Goal: Check status: Check status

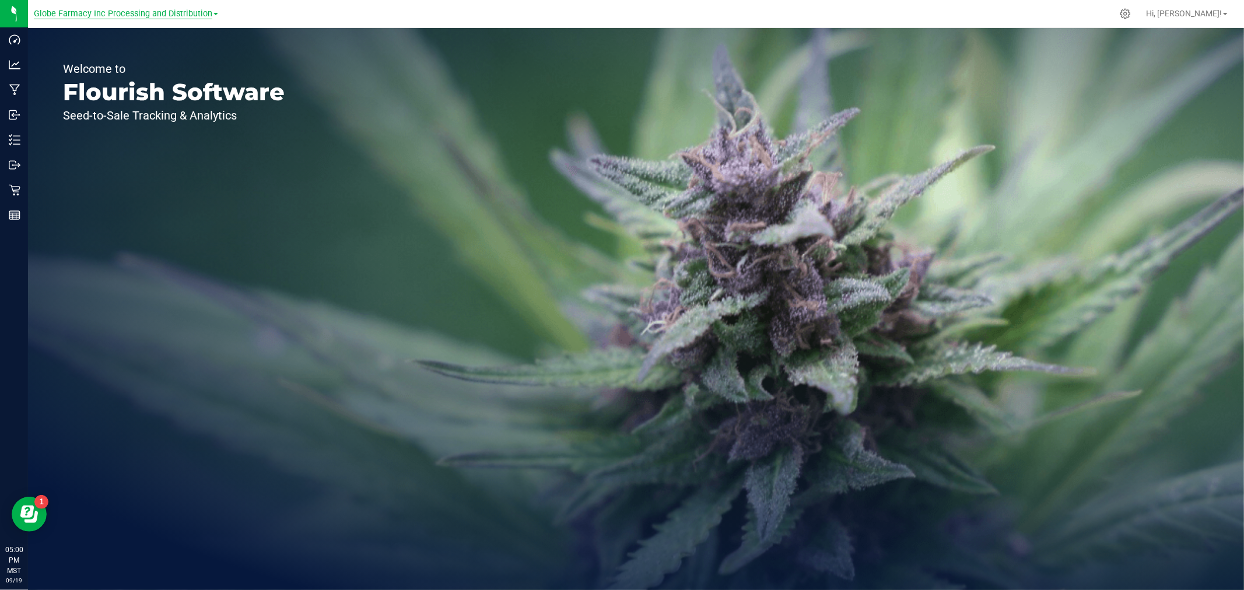
click at [142, 15] on span "Globe Farmacy Inc Processing and Distribution" at bounding box center [123, 14] width 178 height 10
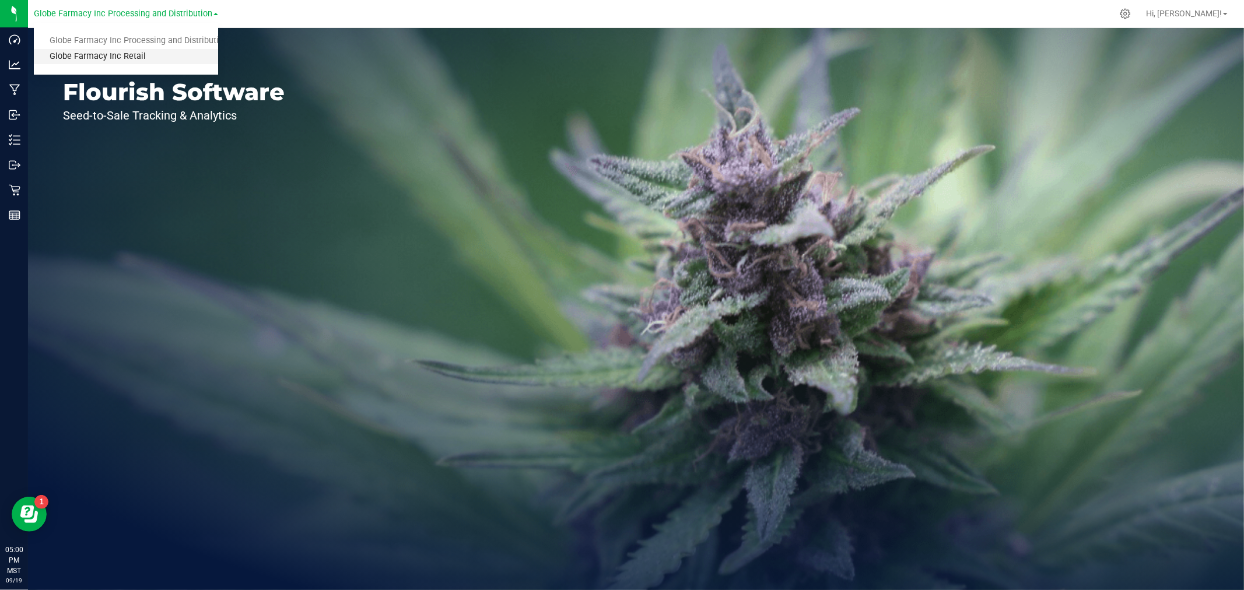
click at [125, 51] on link "Globe Farmacy Inc Retail" at bounding box center [126, 57] width 184 height 16
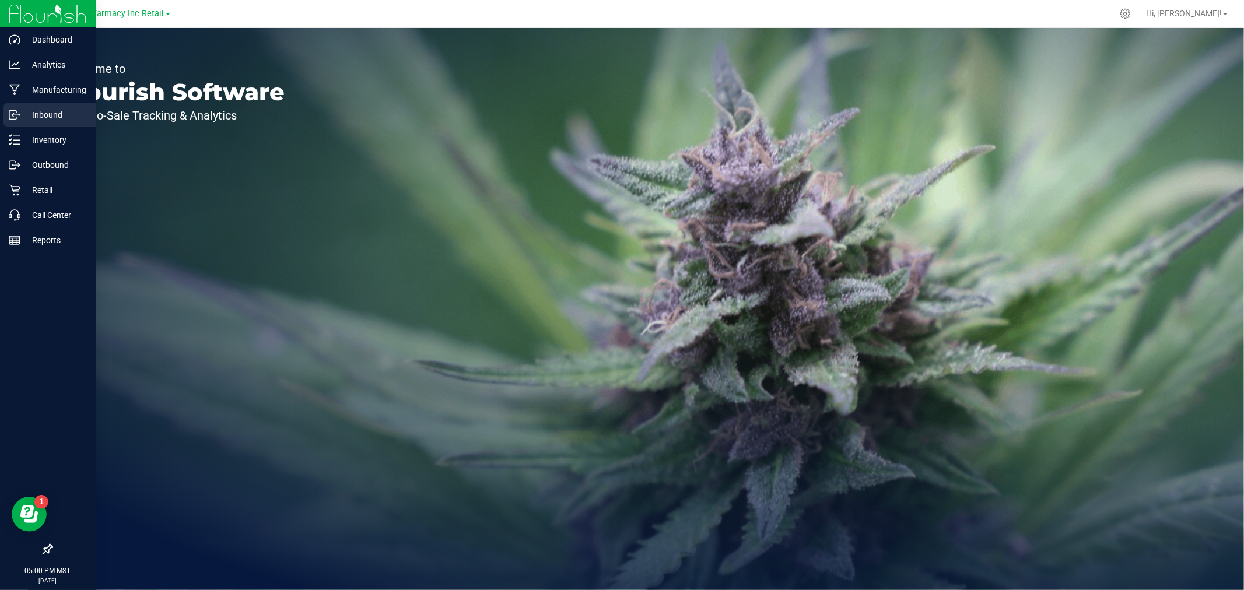
click at [38, 114] on p "Inbound" at bounding box center [55, 115] width 70 height 14
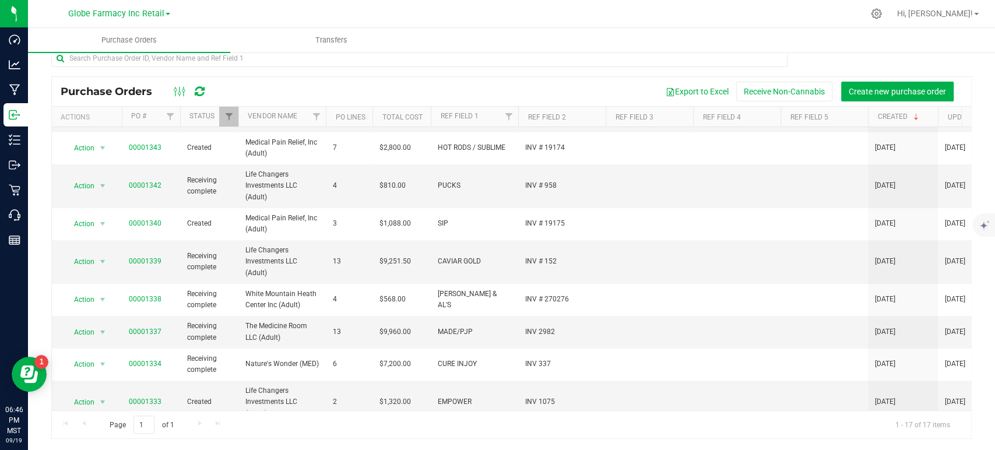
scroll to position [146, 0]
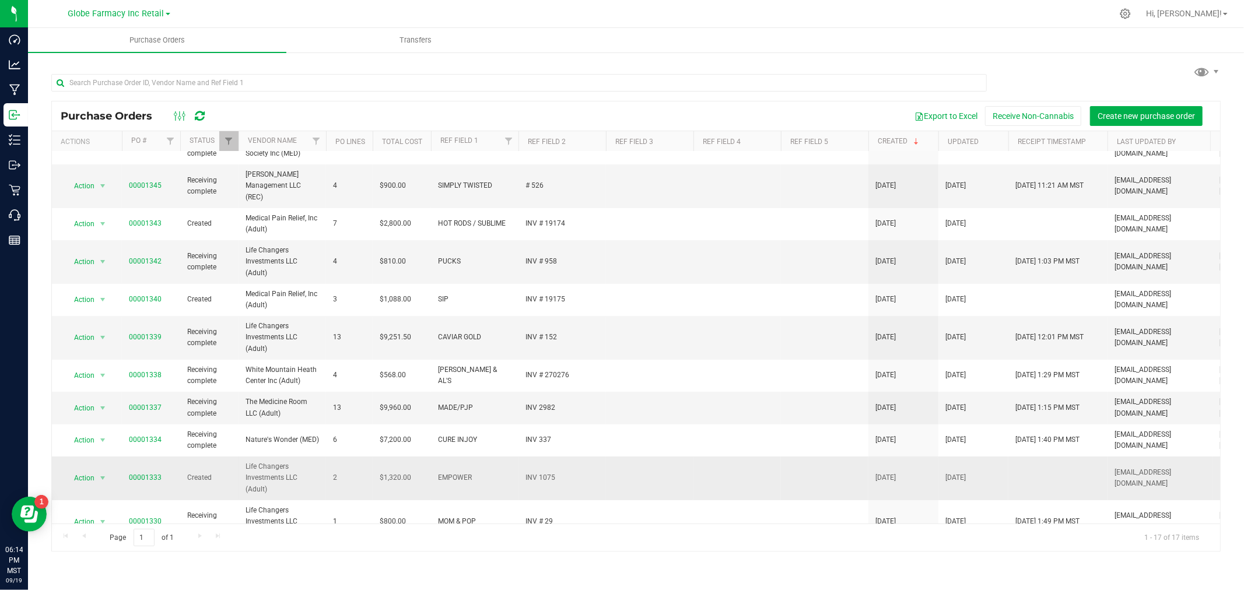
scroll to position [254, 0]
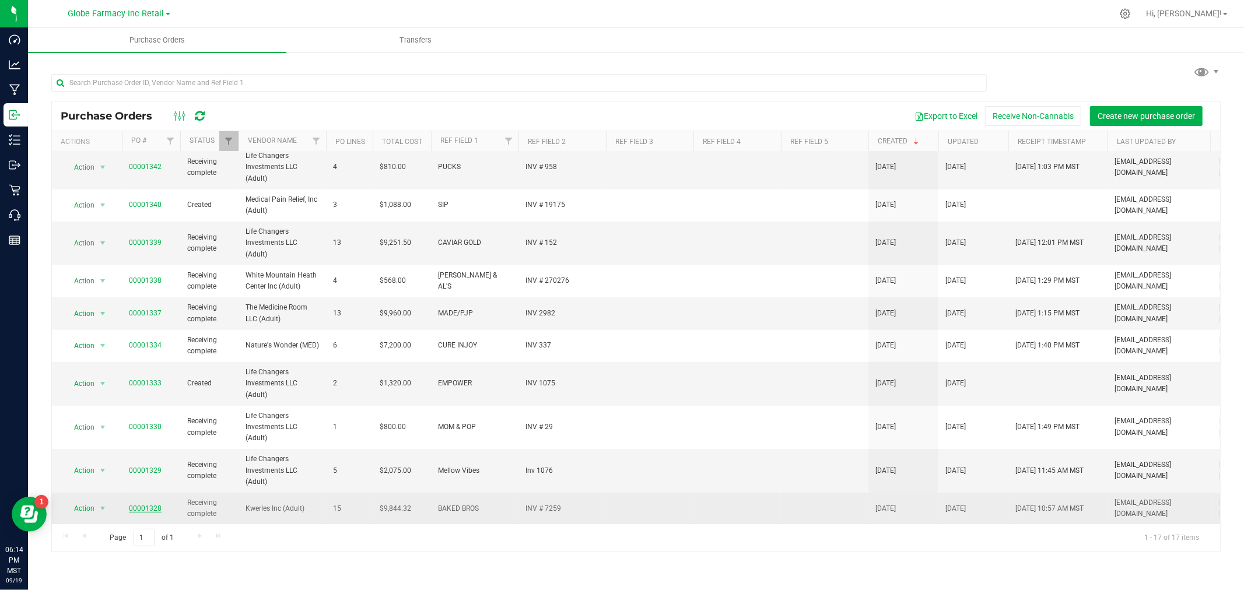
click at [129, 503] on span "00001328" at bounding box center [145, 508] width 33 height 11
click at [136, 504] on link "00001328" at bounding box center [145, 508] width 33 height 8
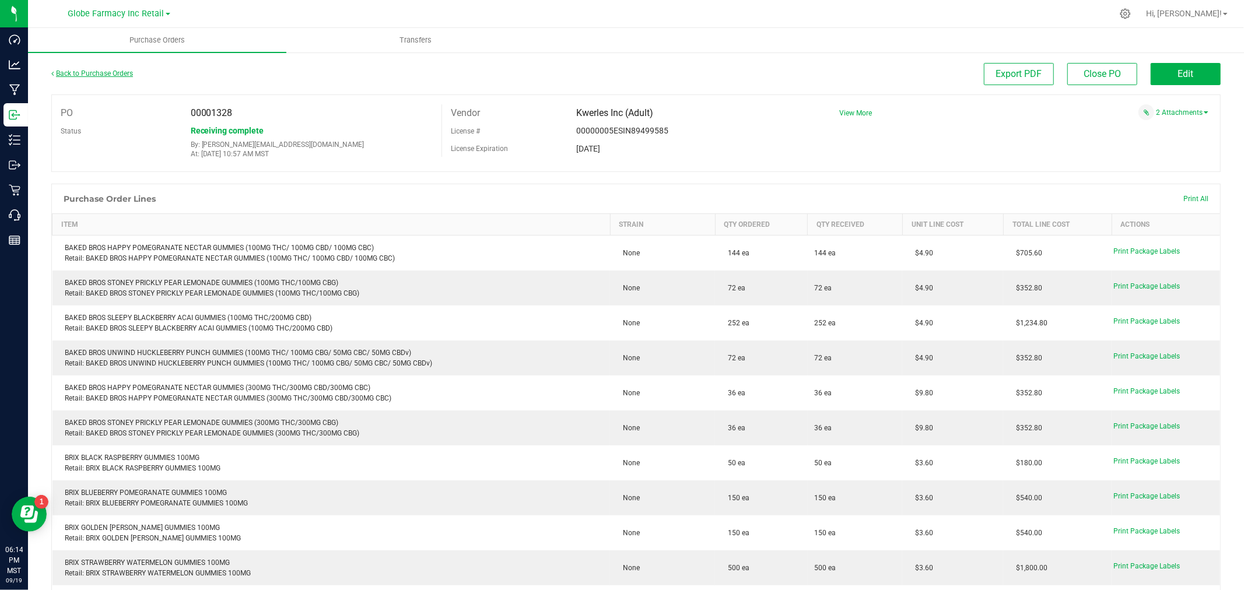
click at [99, 72] on link "Back to Purchase Orders" at bounding box center [92, 73] width 82 height 8
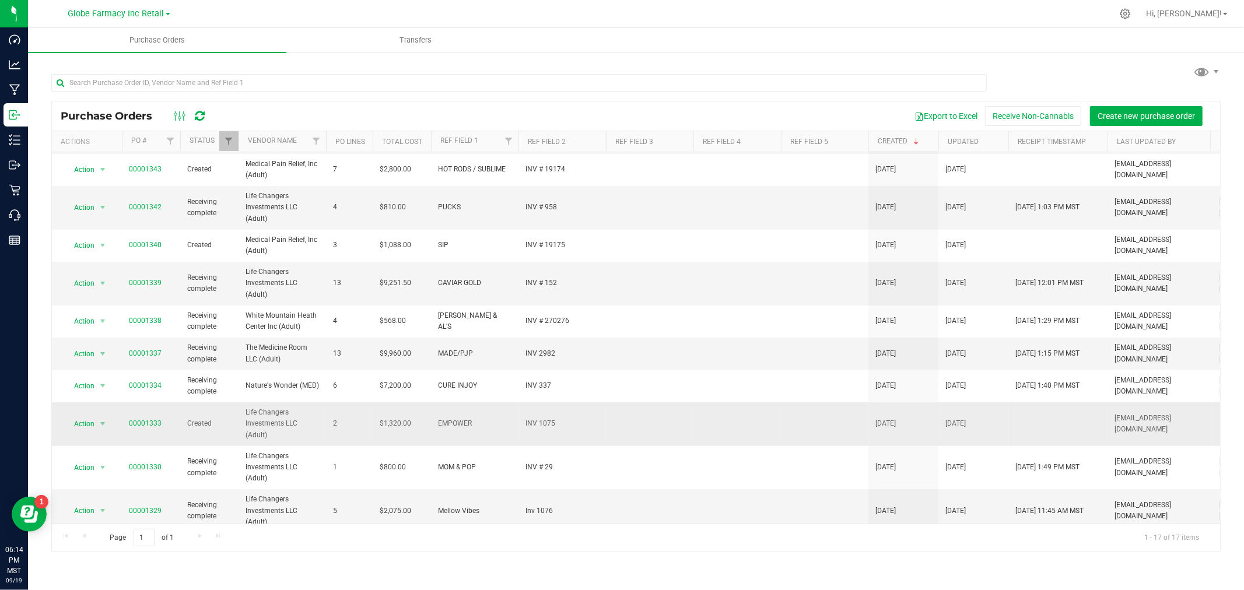
scroll to position [254, 0]
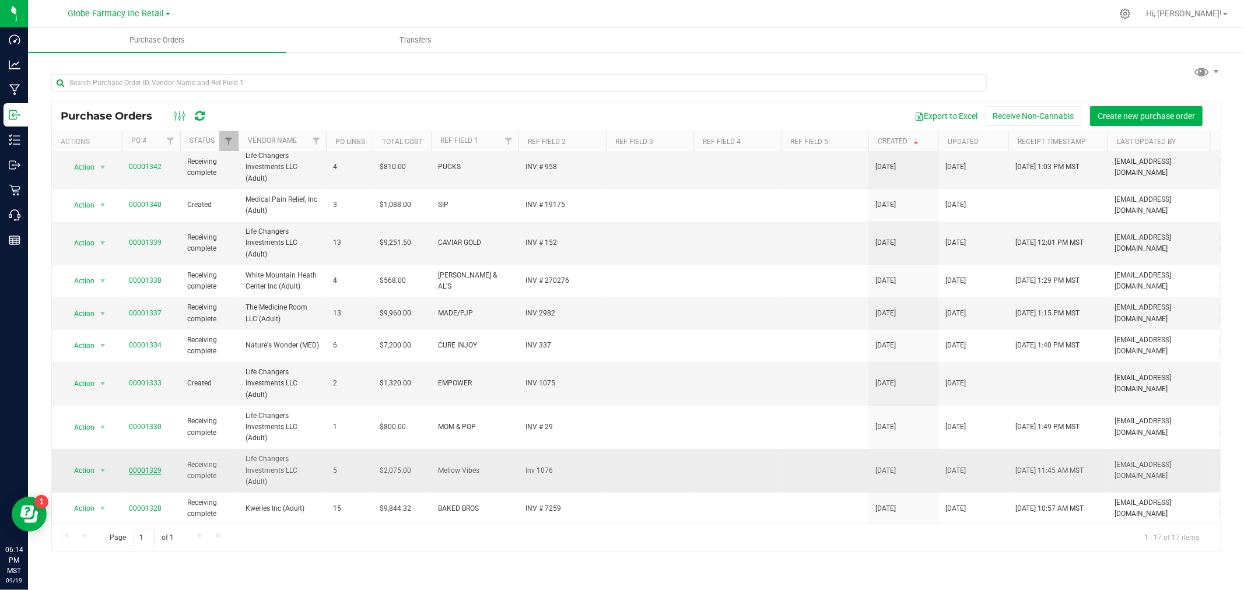
click at [153, 466] on link "00001329" at bounding box center [145, 470] width 33 height 8
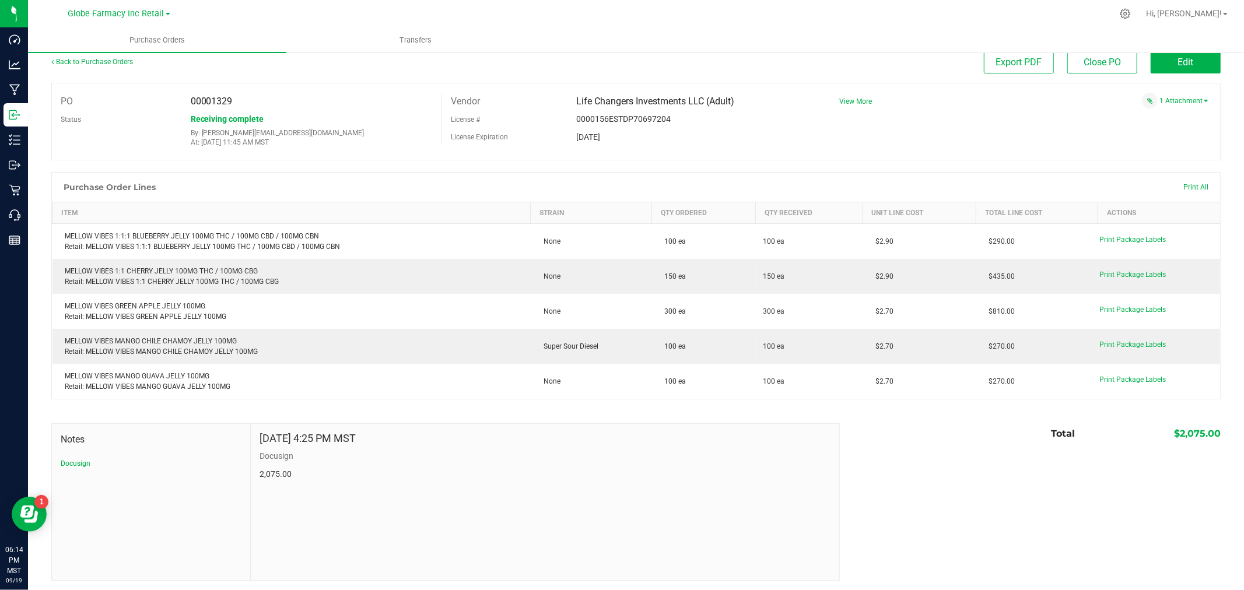
scroll to position [15, 0]
click at [108, 59] on link "Back to Purchase Orders" at bounding box center [92, 59] width 82 height 8
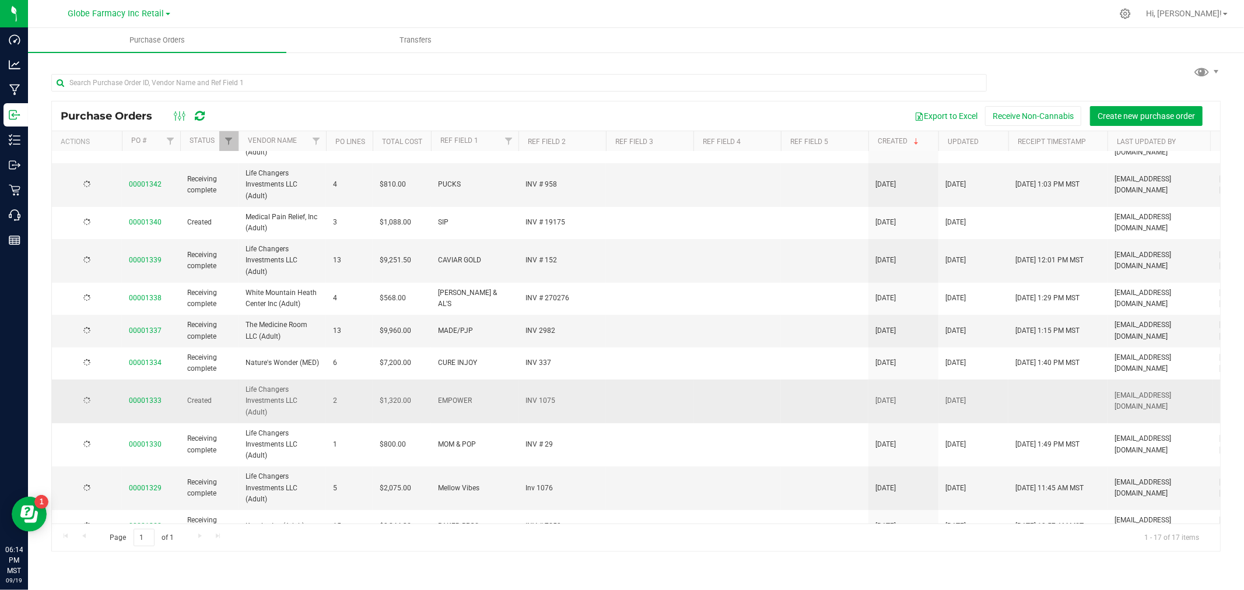
scroll to position [254, 0]
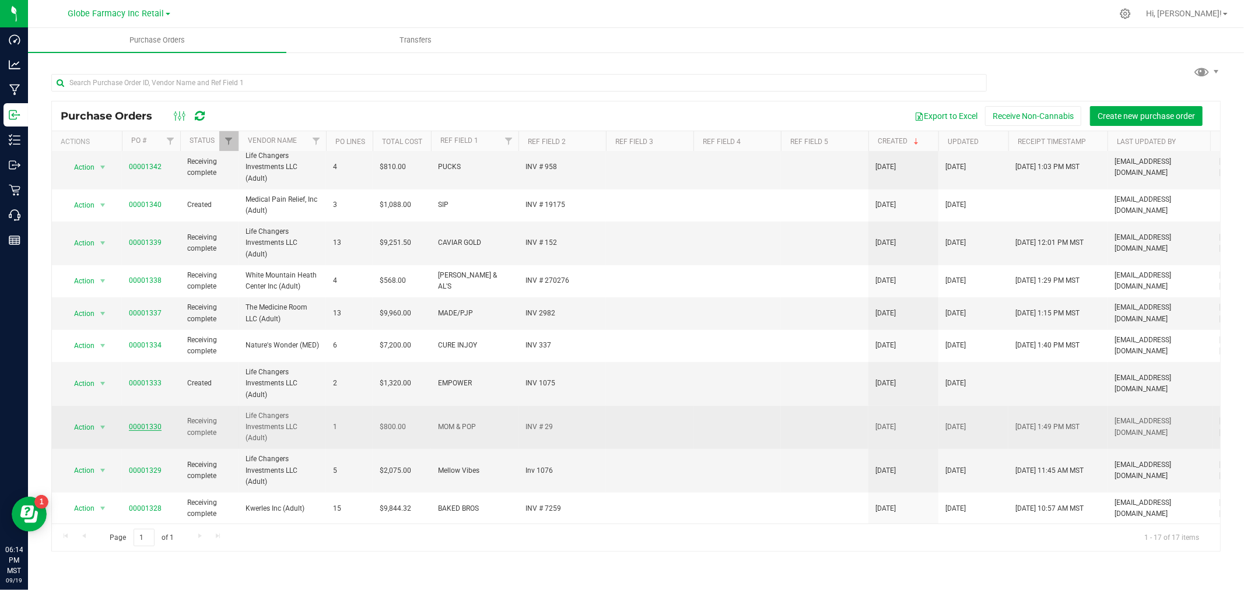
click at [149, 423] on link "00001330" at bounding box center [145, 427] width 33 height 8
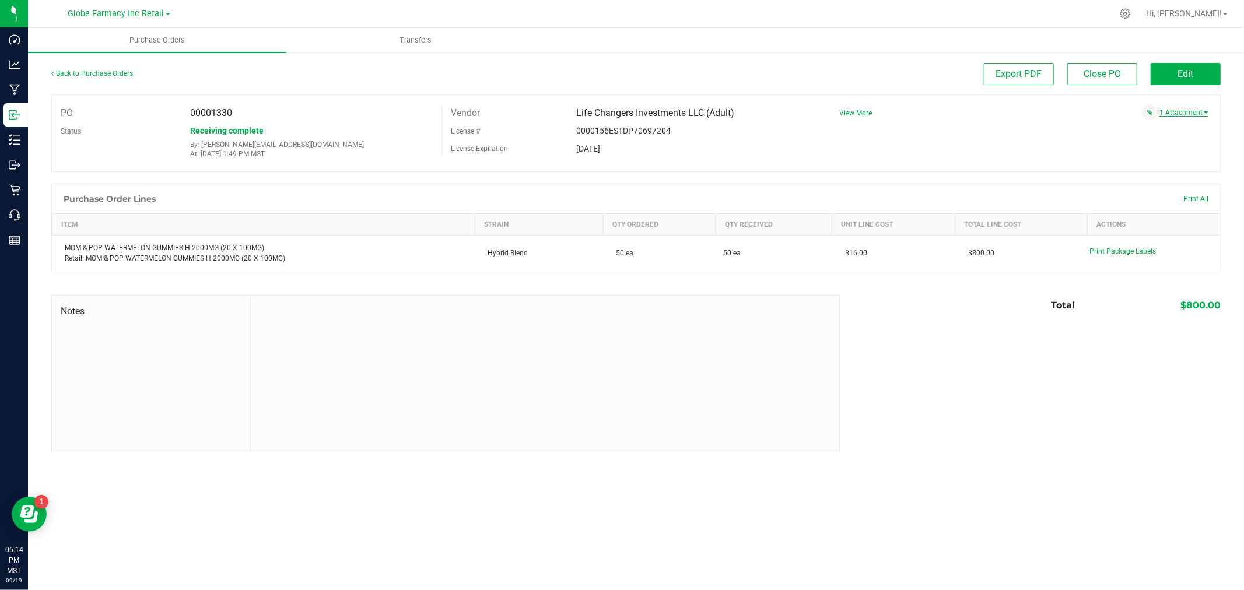
click at [1180, 109] on link "1 Attachment" at bounding box center [1183, 112] width 49 height 8
click at [1122, 127] on span "mom & pop # 29 09172025.pdf" at bounding box center [1143, 128] width 87 height 8
click at [122, 74] on link "Back to Purchase Orders" at bounding box center [92, 73] width 82 height 8
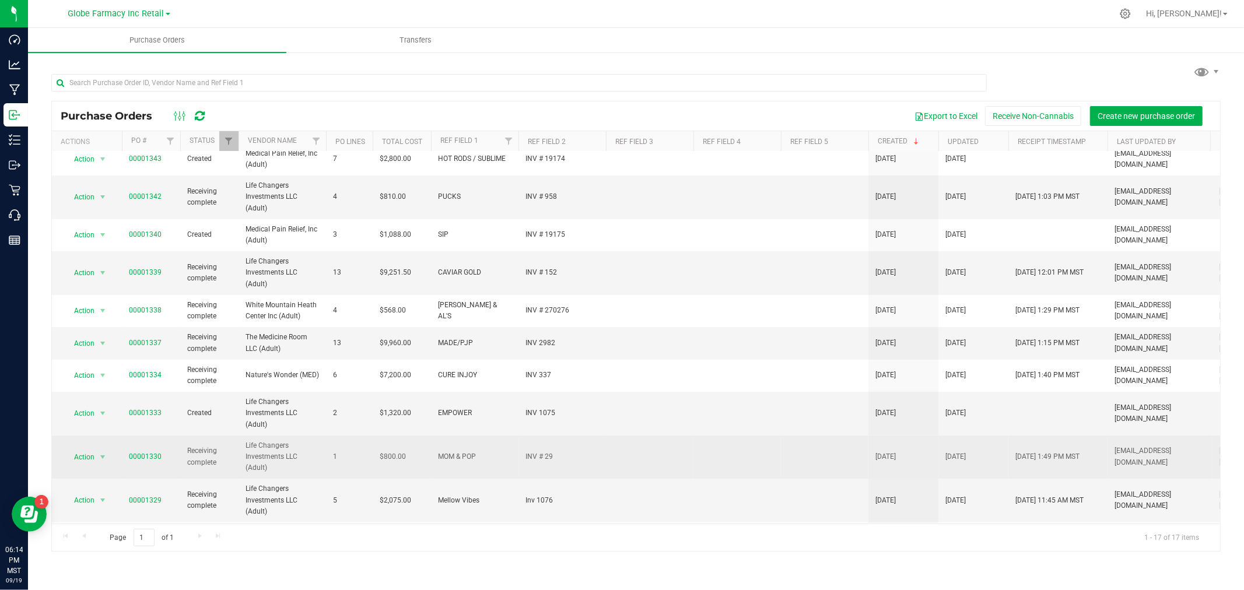
scroll to position [254, 0]
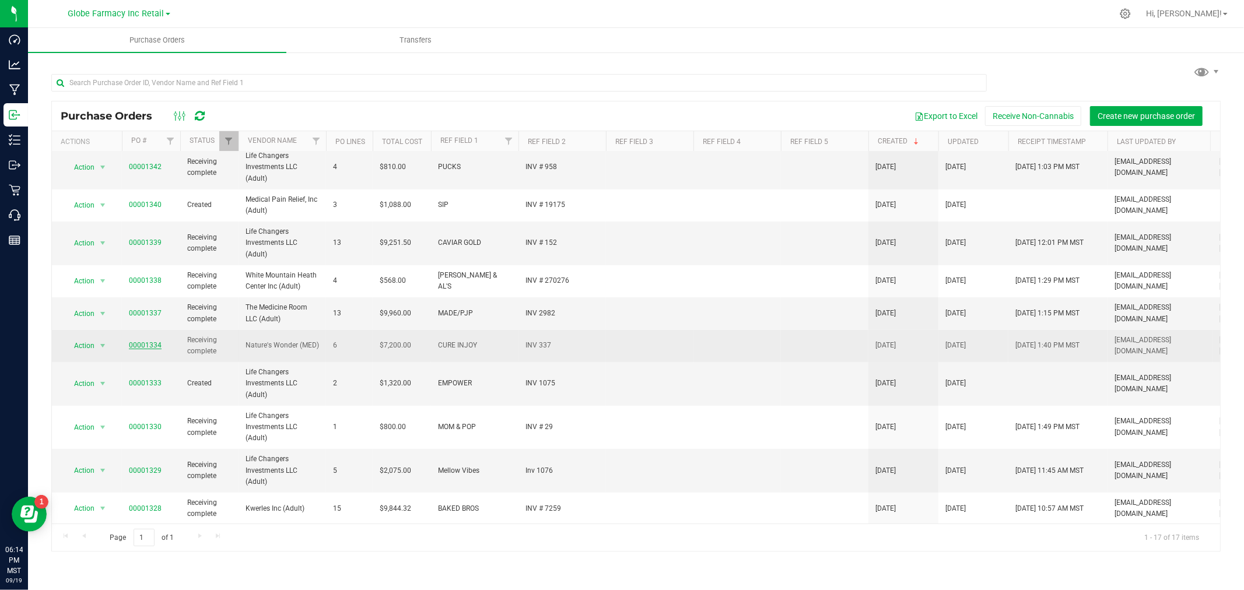
click at [150, 341] on link "00001334" at bounding box center [145, 345] width 33 height 8
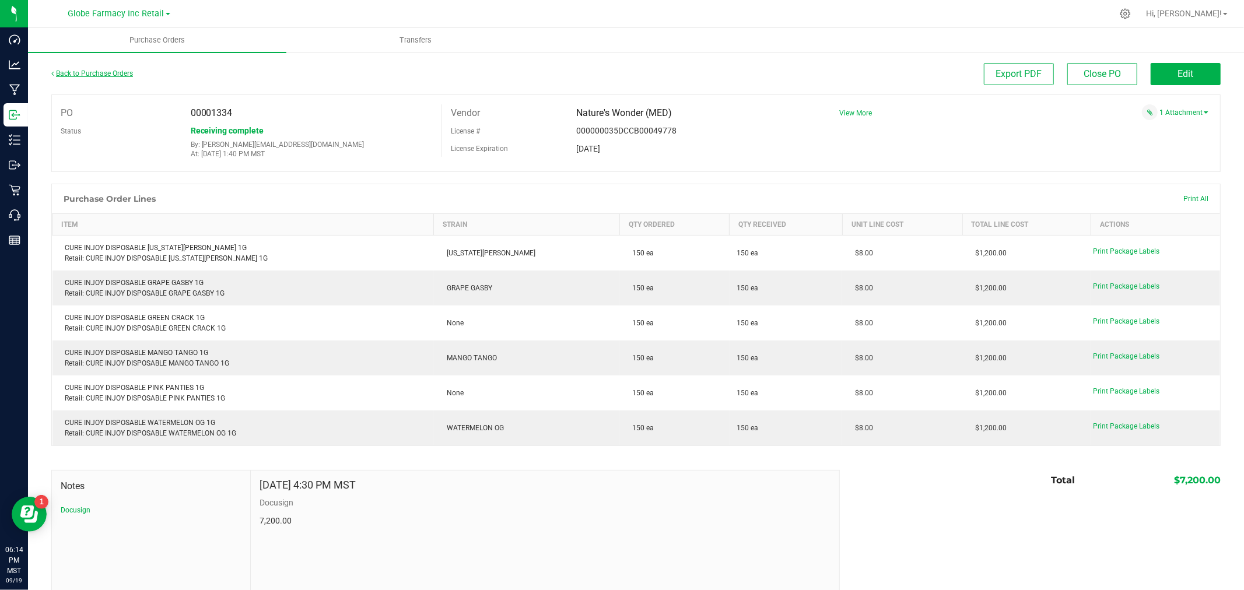
click at [98, 75] on link "Back to Purchase Orders" at bounding box center [92, 73] width 82 height 8
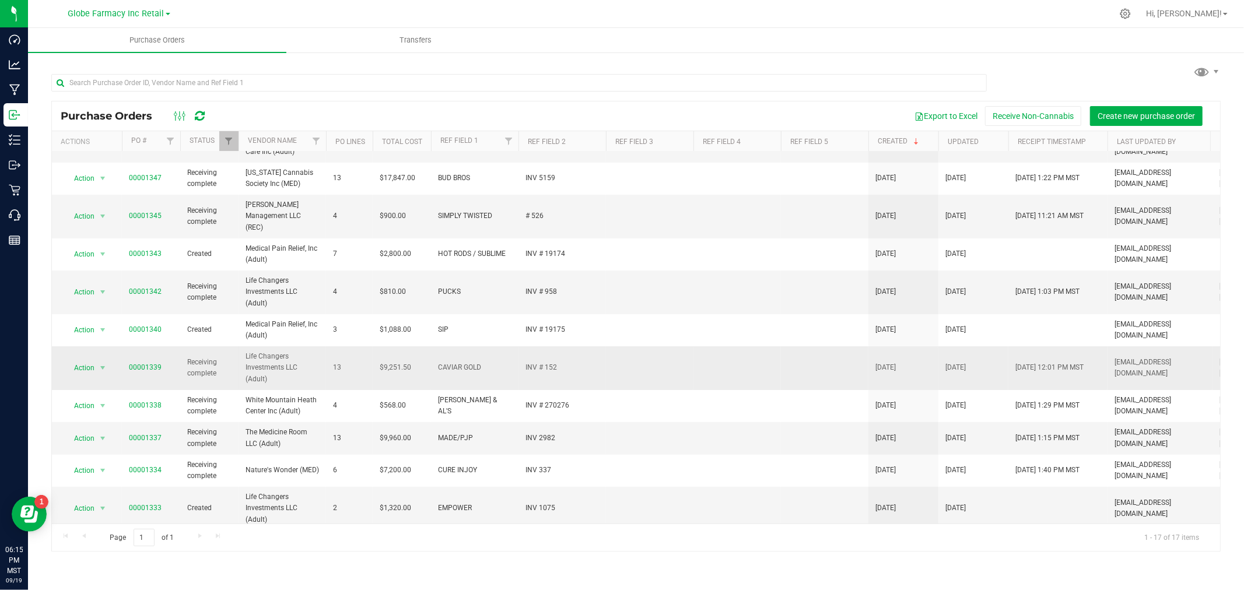
scroll to position [194, 0]
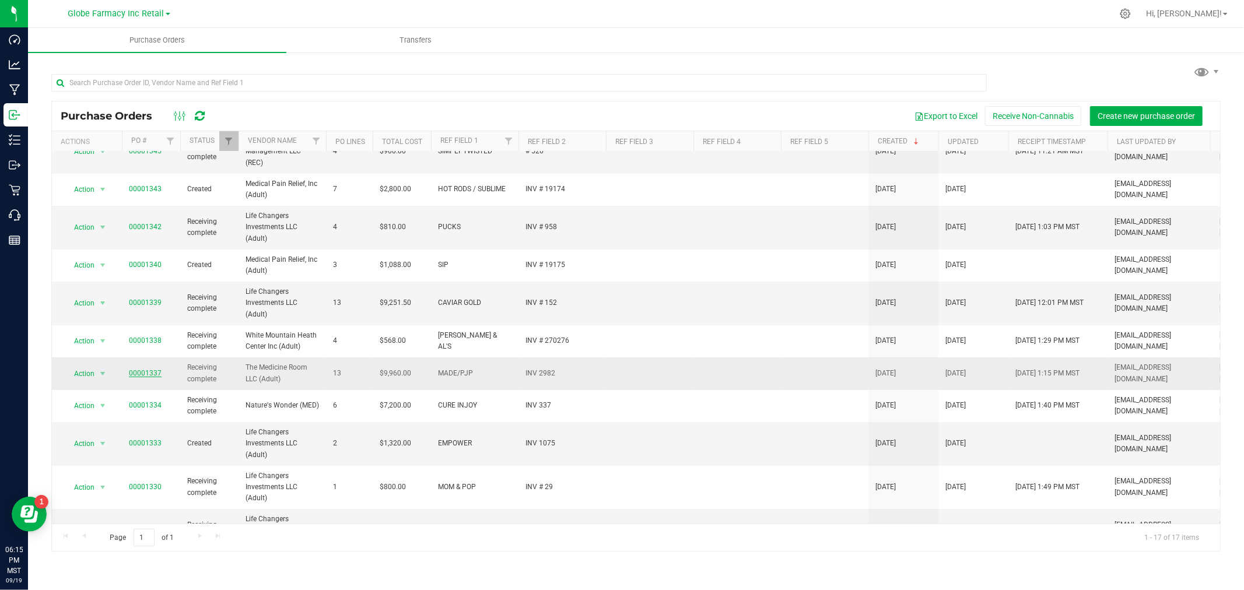
click at [144, 369] on link "00001337" at bounding box center [145, 373] width 33 height 8
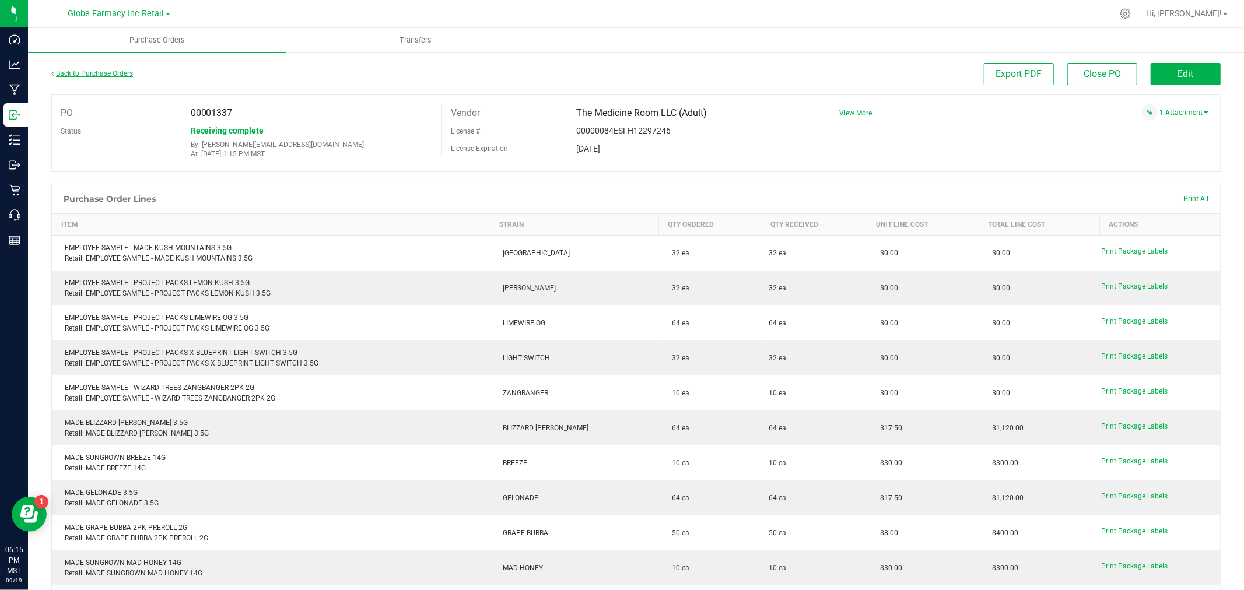
click at [111, 73] on link "Back to Purchase Orders" at bounding box center [92, 73] width 82 height 8
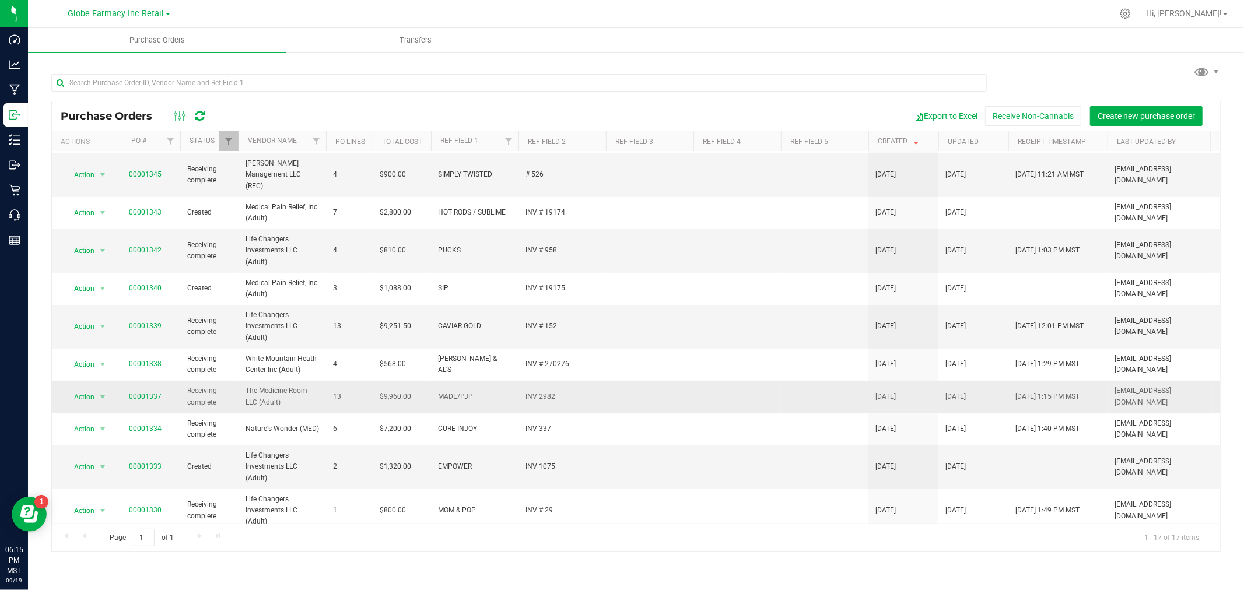
scroll to position [194, 0]
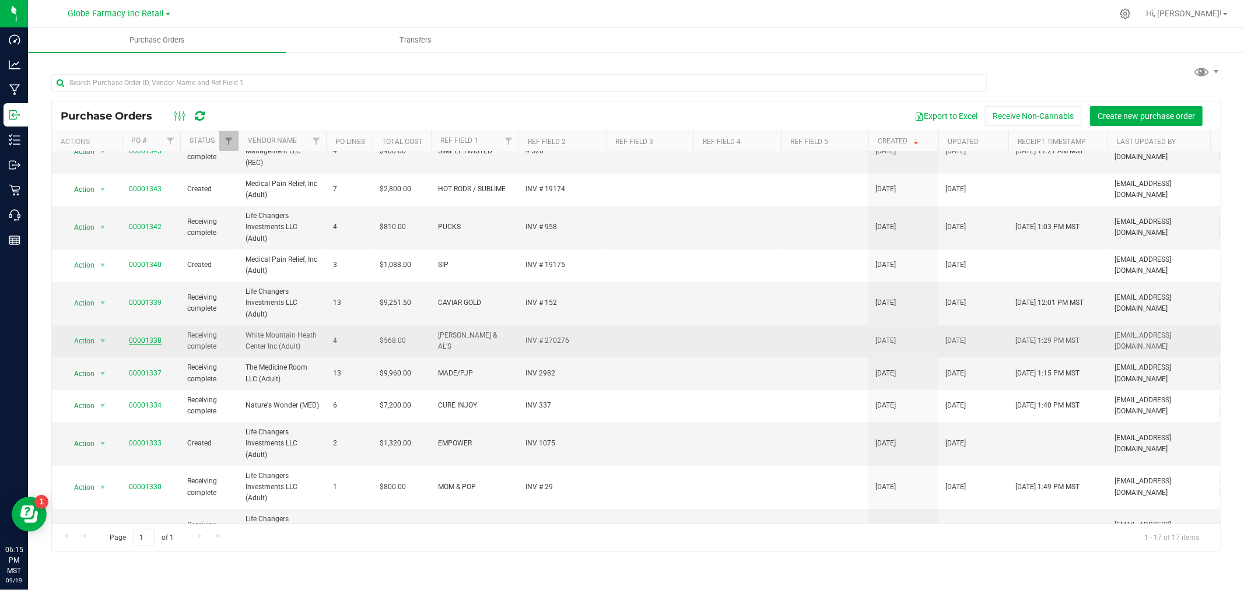
click at [149, 336] on link "00001338" at bounding box center [145, 340] width 33 height 8
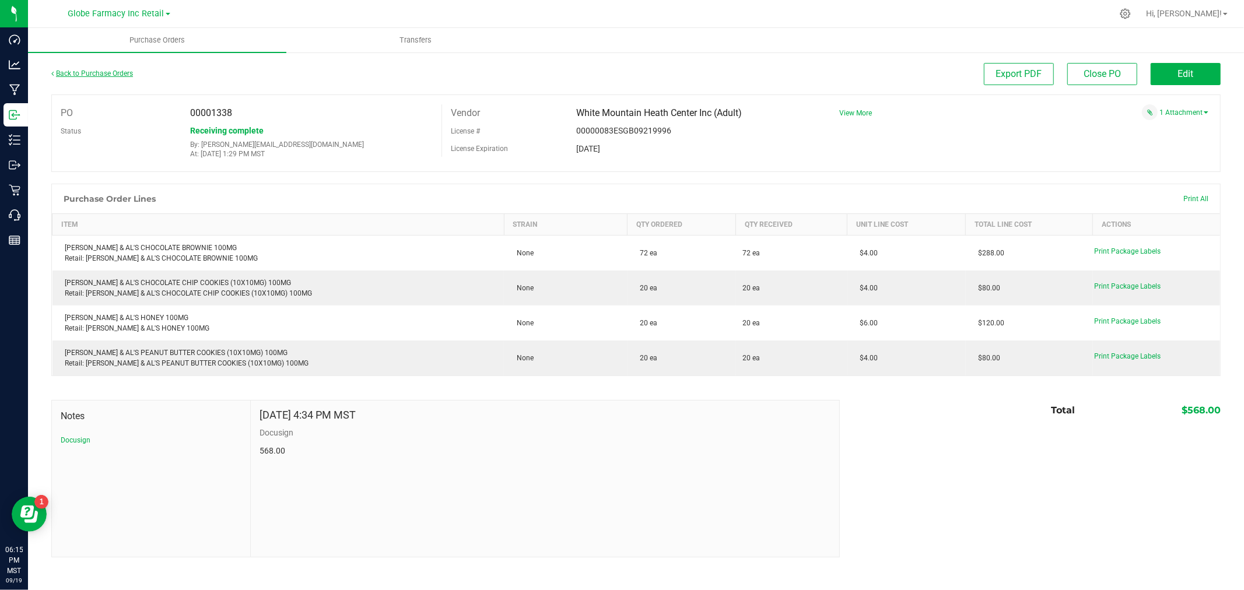
click at [89, 73] on link "Back to Purchase Orders" at bounding box center [92, 73] width 82 height 8
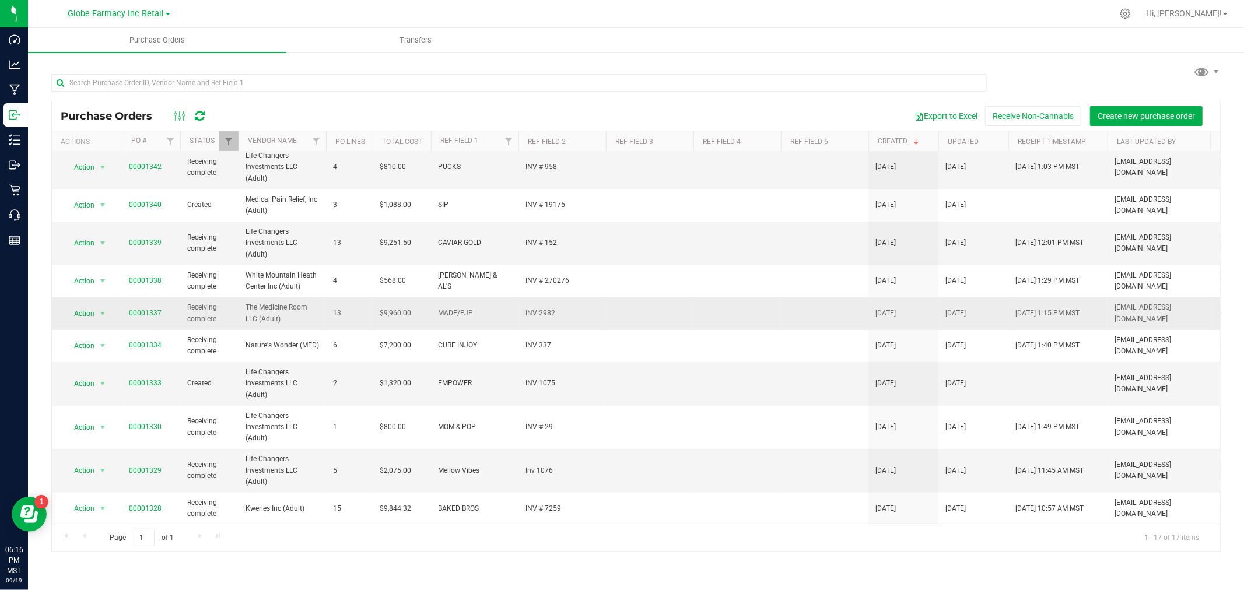
scroll to position [190, 0]
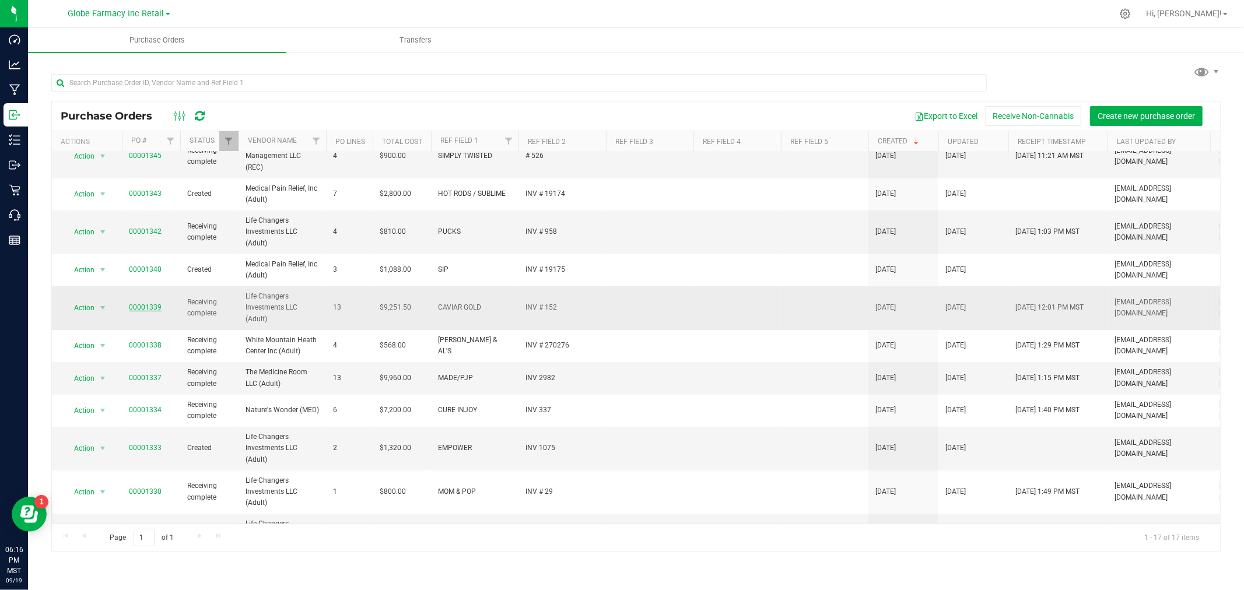
click at [150, 303] on link "00001339" at bounding box center [145, 307] width 33 height 8
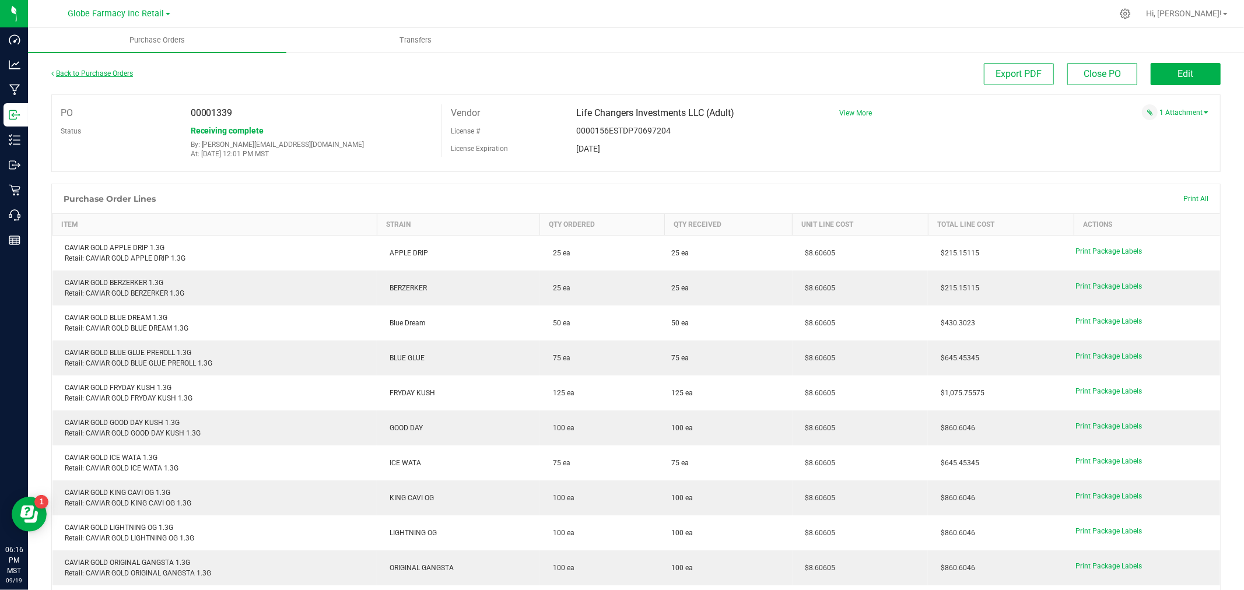
click at [111, 72] on link "Back to Purchase Orders" at bounding box center [92, 73] width 82 height 8
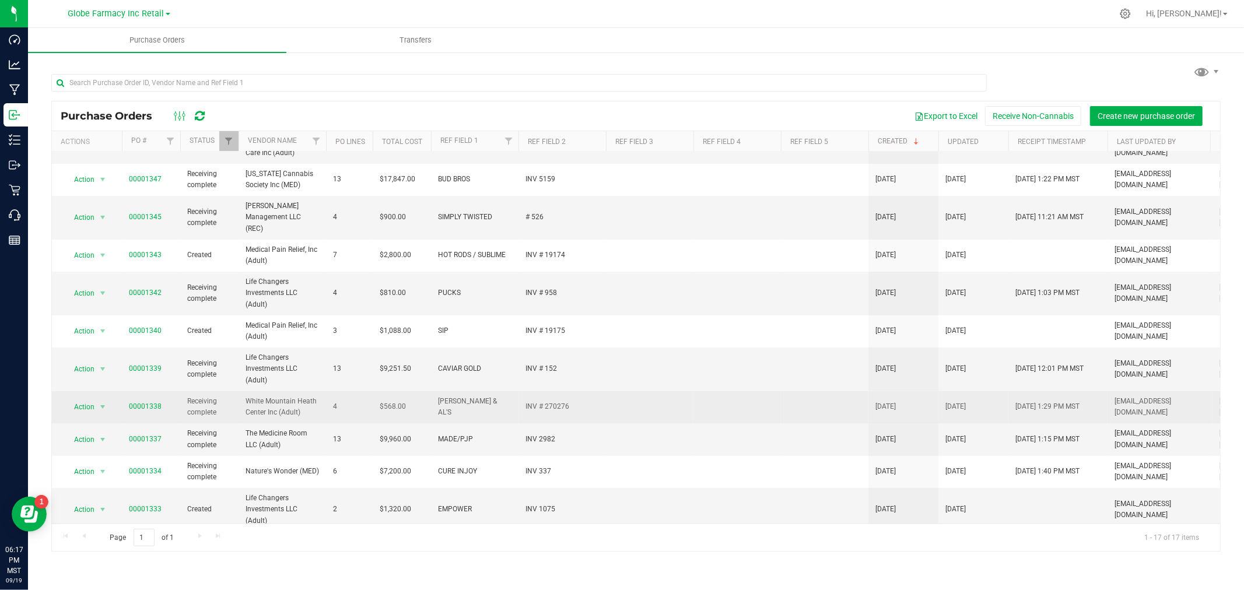
scroll to position [129, 0]
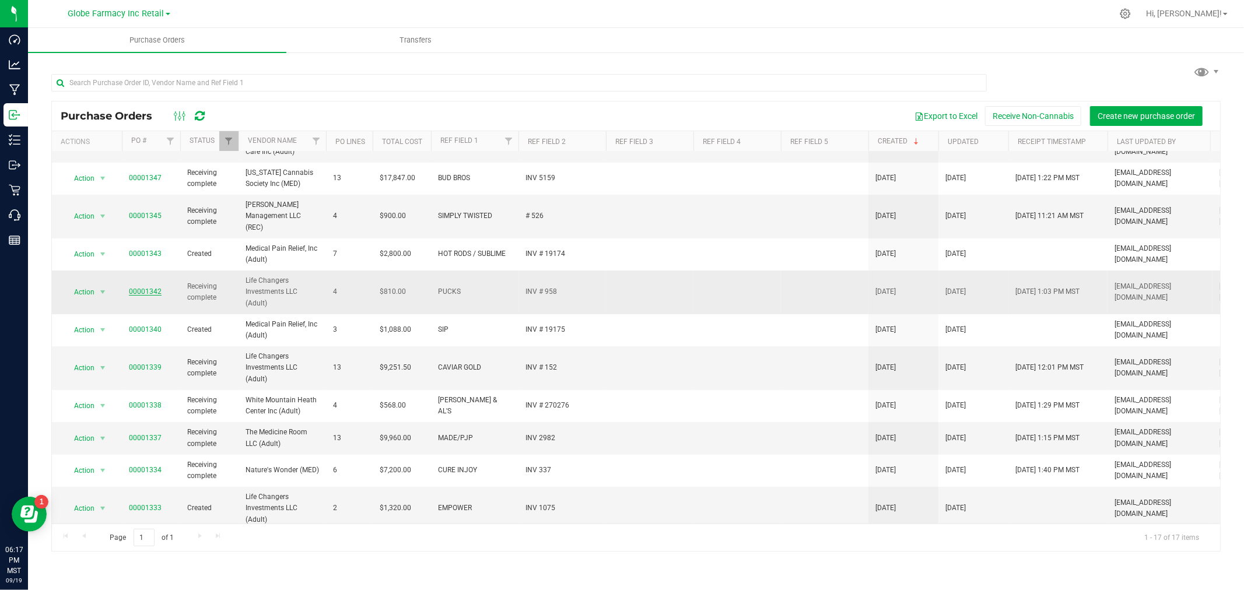
click at [148, 287] on link "00001342" at bounding box center [145, 291] width 33 height 8
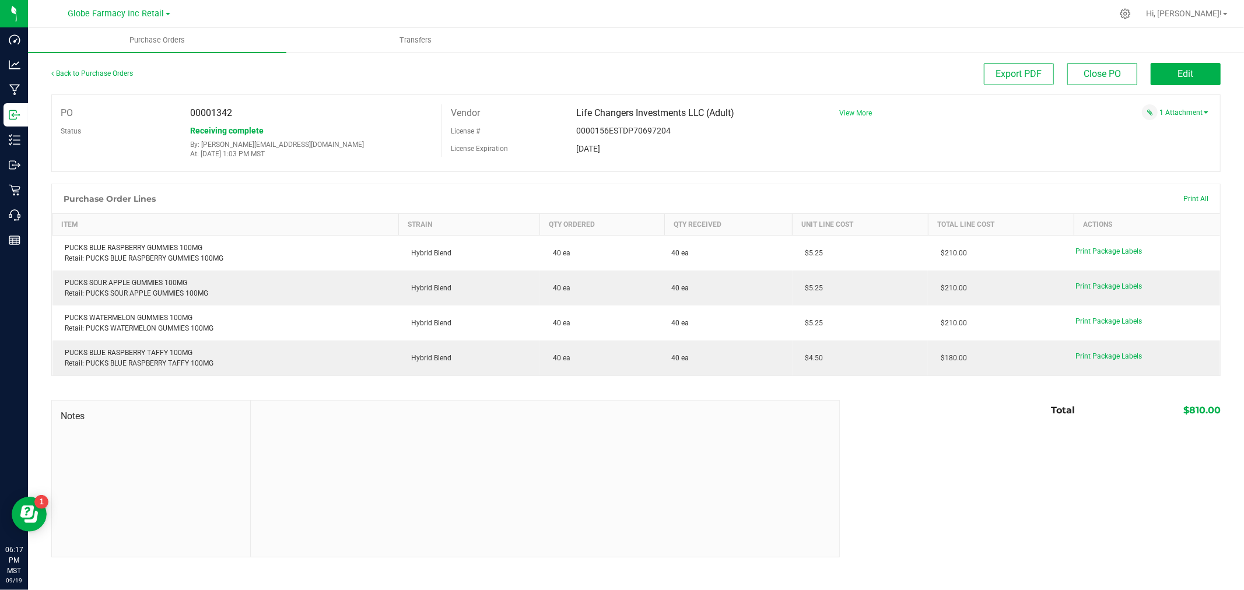
click at [853, 113] on span "View More" at bounding box center [855, 113] width 33 height 8
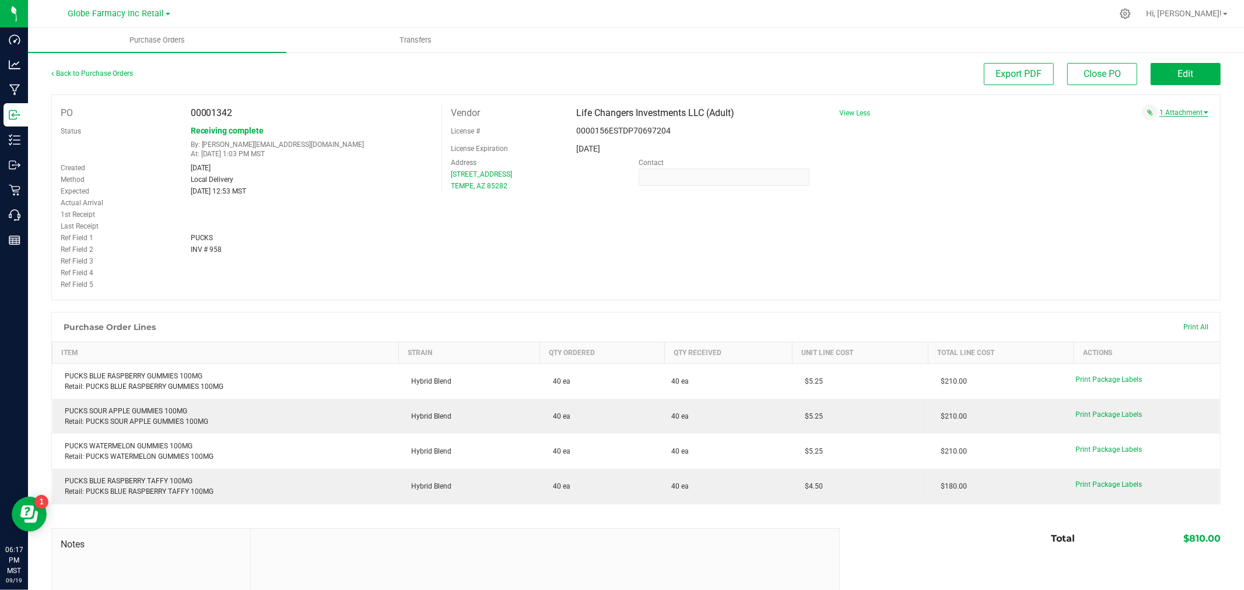
click at [1177, 113] on link "1 Attachment" at bounding box center [1183, 112] width 49 height 8
click at [1128, 125] on span "PUCKS # 958 09.19.2025.pdf" at bounding box center [1153, 128] width 69 height 8
click at [1178, 76] on span "Edit" at bounding box center [1186, 73] width 16 height 11
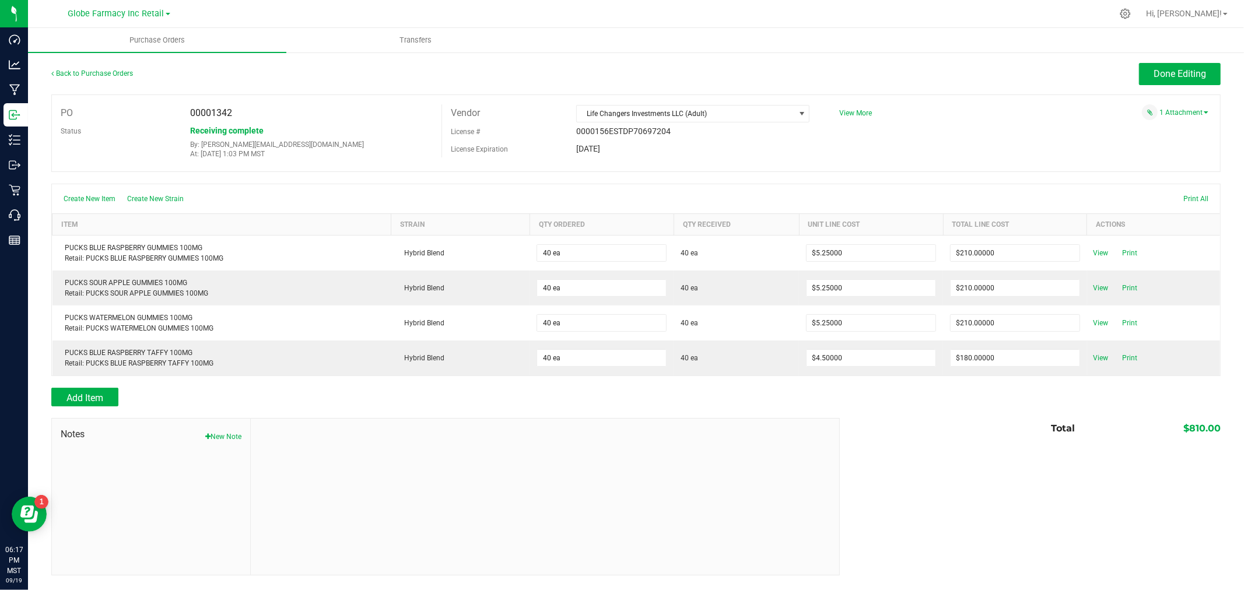
click at [224, 436] on button "New Note" at bounding box center [223, 436] width 36 height 10
drag, startPoint x: 332, startPoint y: 461, endPoint x: 340, endPoint y: 458, distance: 8.1
click at [332, 461] on input "Note Title" at bounding box center [544, 463] width 570 height 17
type input "Docusign"
click at [338, 514] on textarea "* Note" at bounding box center [544, 515] width 570 height 47
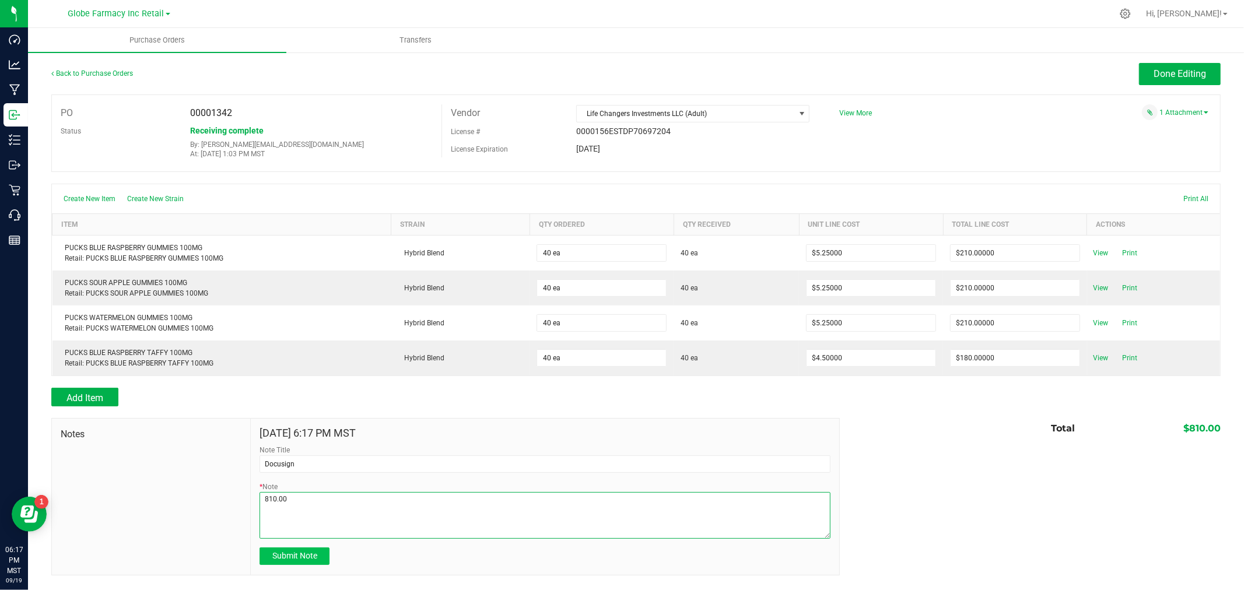
type textarea "810.00"
click at [297, 554] on span "Submit Note" at bounding box center [294, 555] width 45 height 9
click at [1161, 73] on span "Done Editing" at bounding box center [1179, 73] width 52 height 11
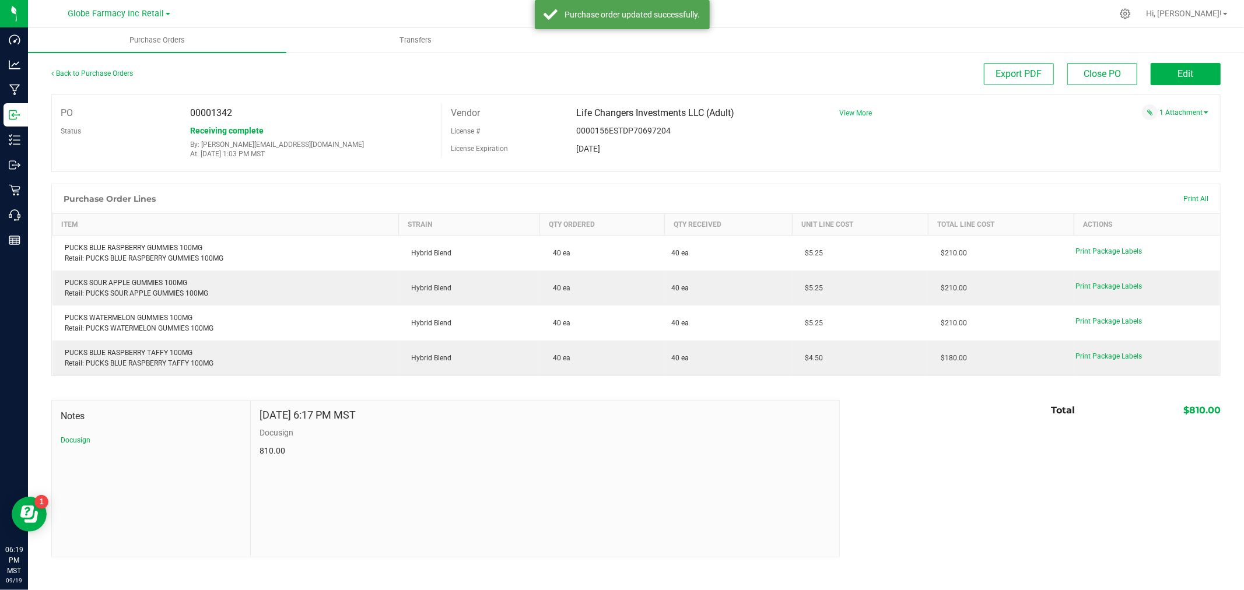
click at [853, 114] on span "View More" at bounding box center [855, 113] width 33 height 8
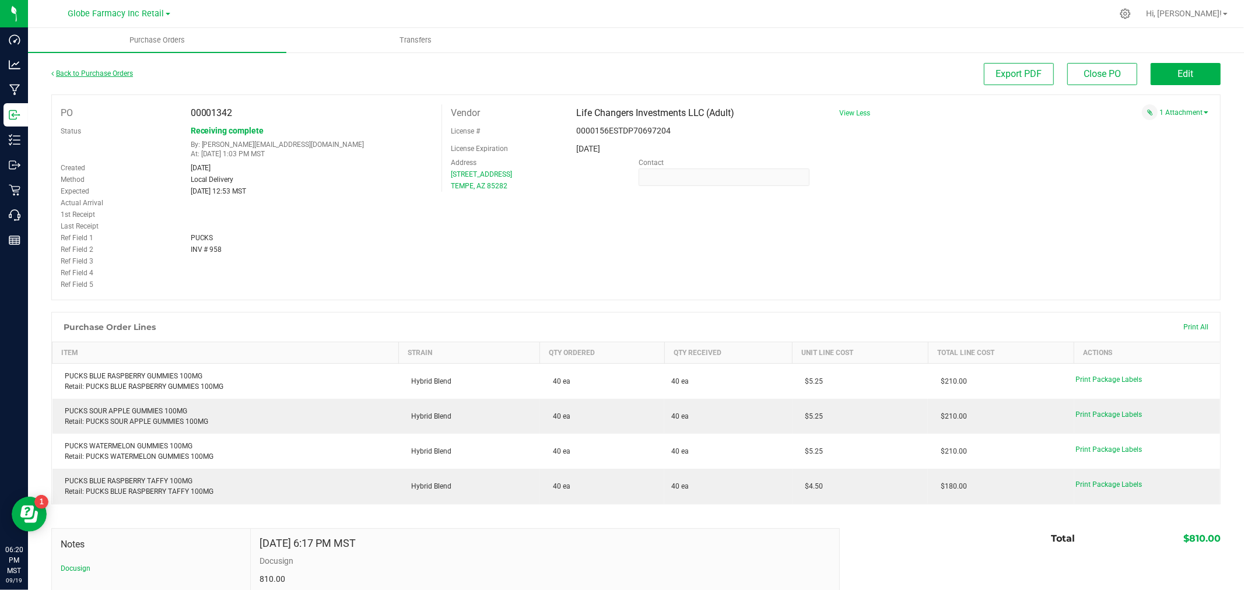
click at [112, 73] on link "Back to Purchase Orders" at bounding box center [92, 73] width 82 height 8
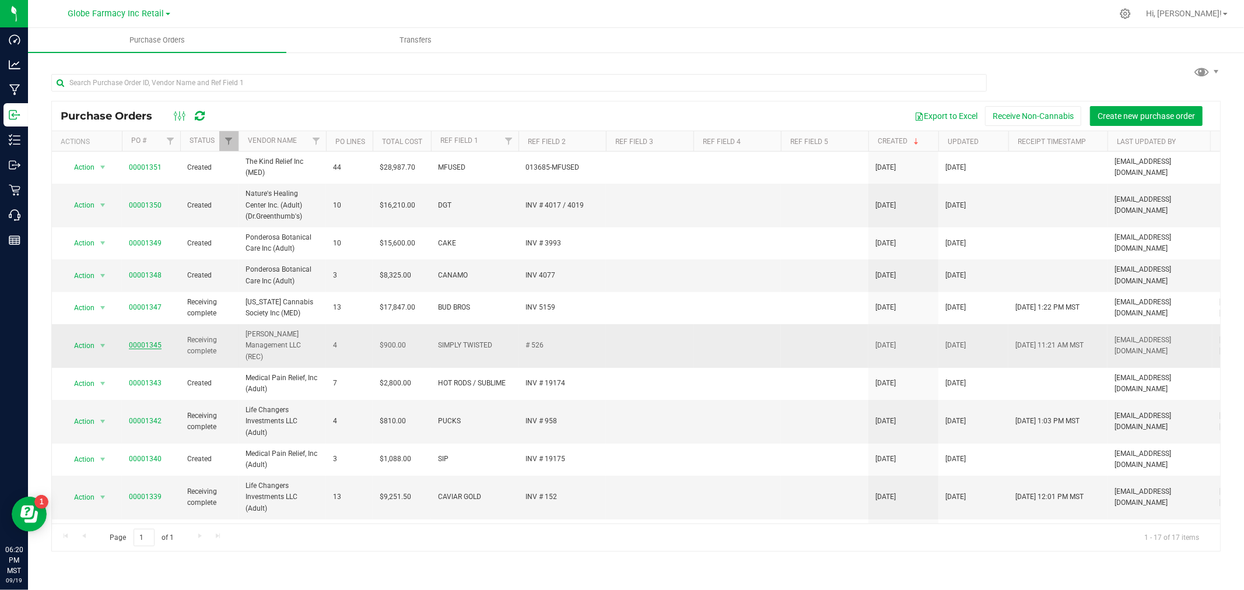
click at [146, 341] on link "00001345" at bounding box center [145, 345] width 33 height 8
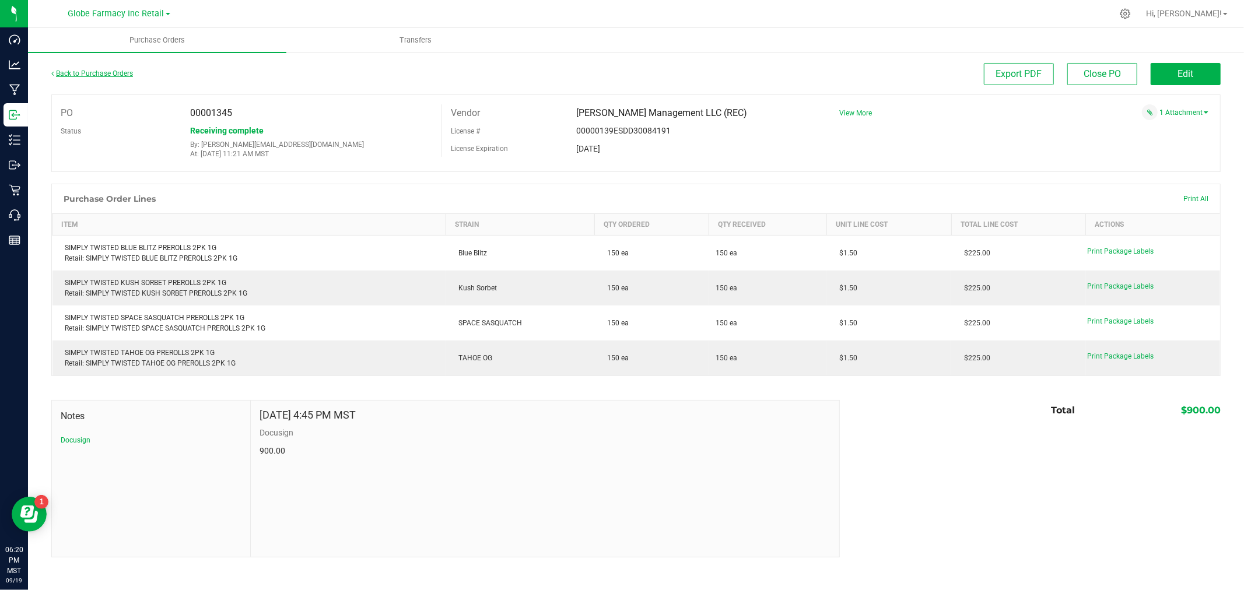
click at [92, 71] on link "Back to Purchase Orders" at bounding box center [92, 73] width 82 height 8
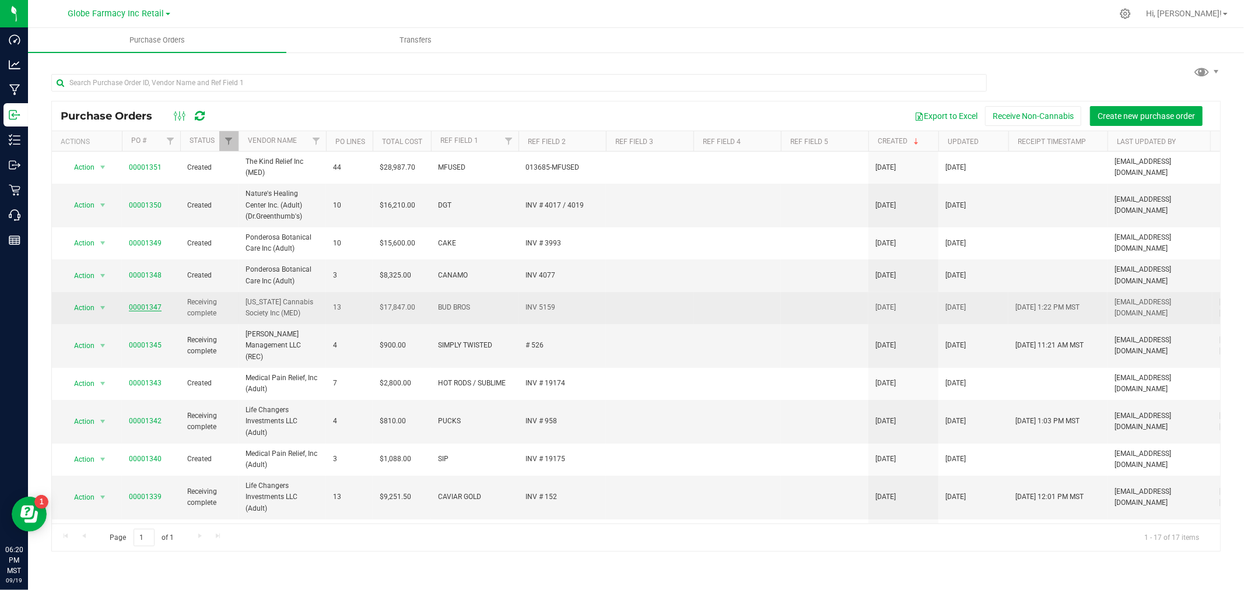
click at [150, 305] on link "00001347" at bounding box center [145, 307] width 33 height 8
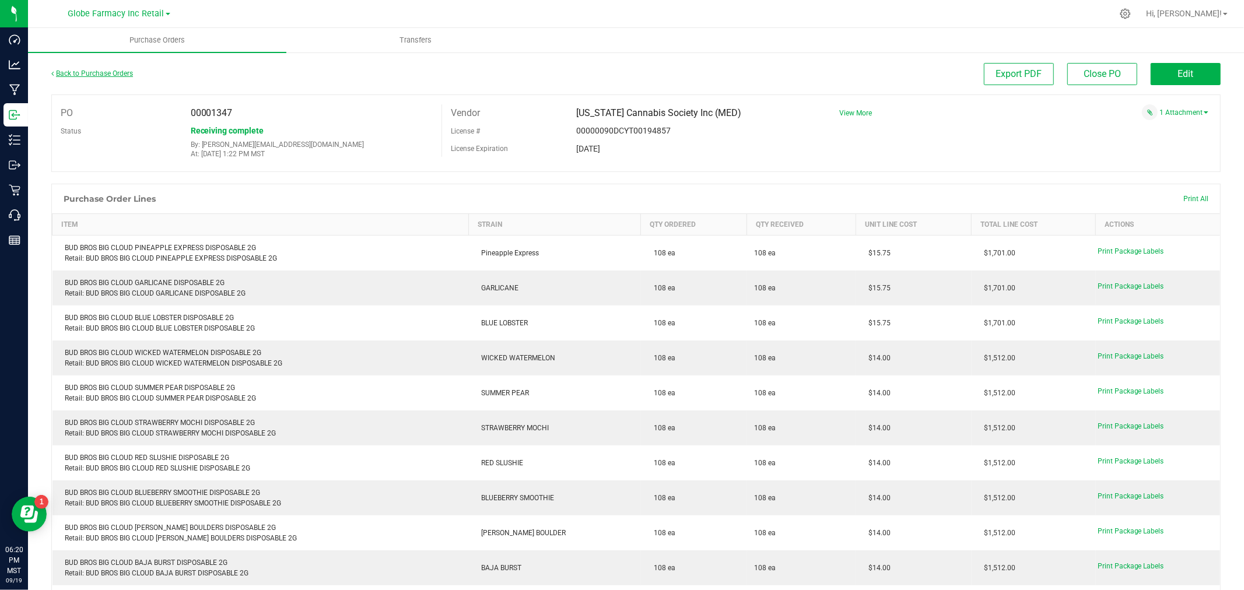
click at [92, 71] on link "Back to Purchase Orders" at bounding box center [92, 73] width 82 height 8
